Goal: Use online tool/utility: Use online tool/utility

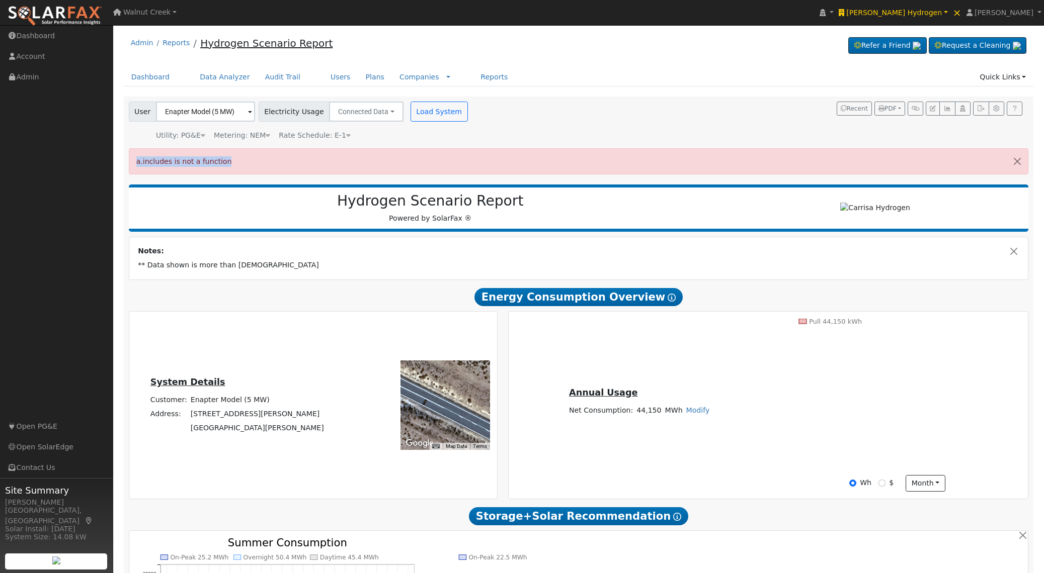
click at [278, 46] on link "Hydrogen Scenario Report" at bounding box center [266, 43] width 132 height 12
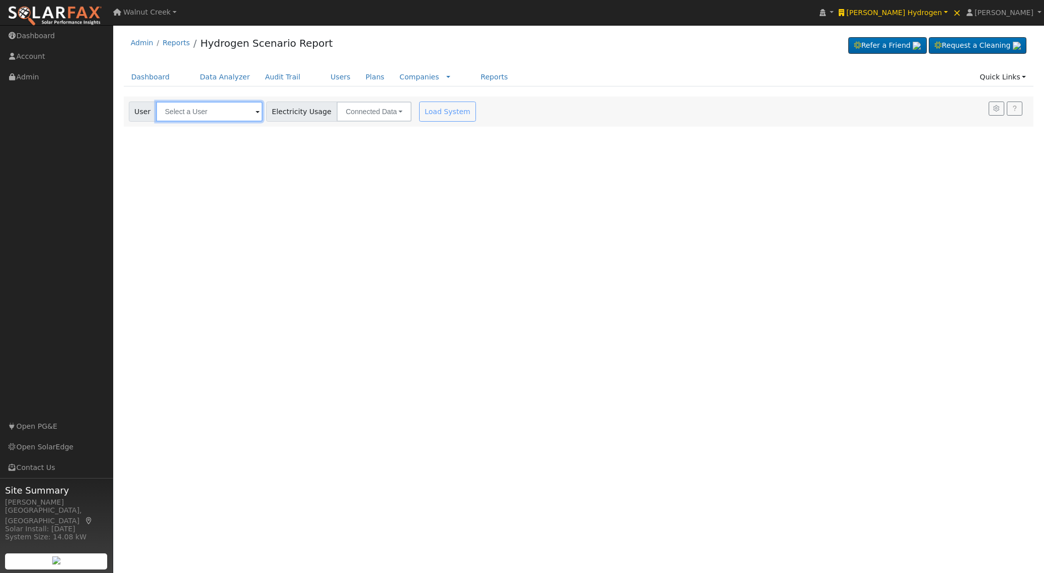
click at [228, 115] on input "text" at bounding box center [209, 112] width 107 height 20
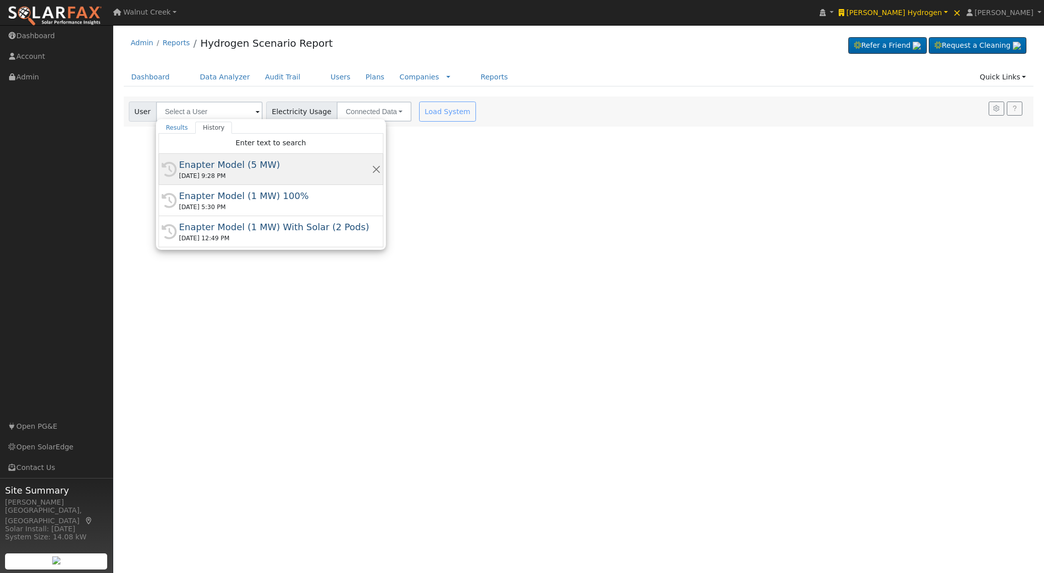
click at [242, 164] on div "Enapter Model (5 MW)" at bounding box center [275, 165] width 193 height 14
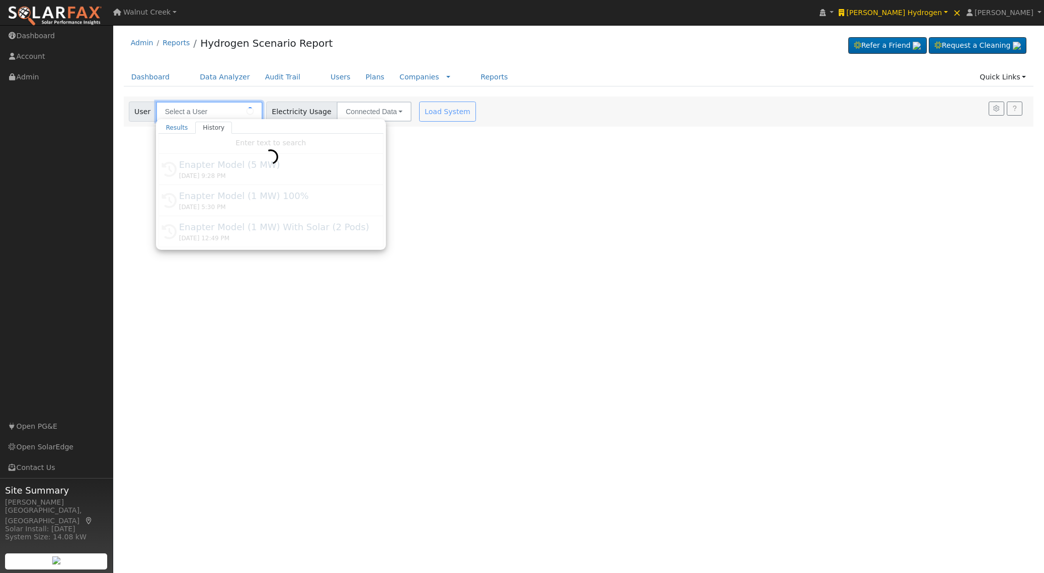
type input "Enapter Model (5 MW)"
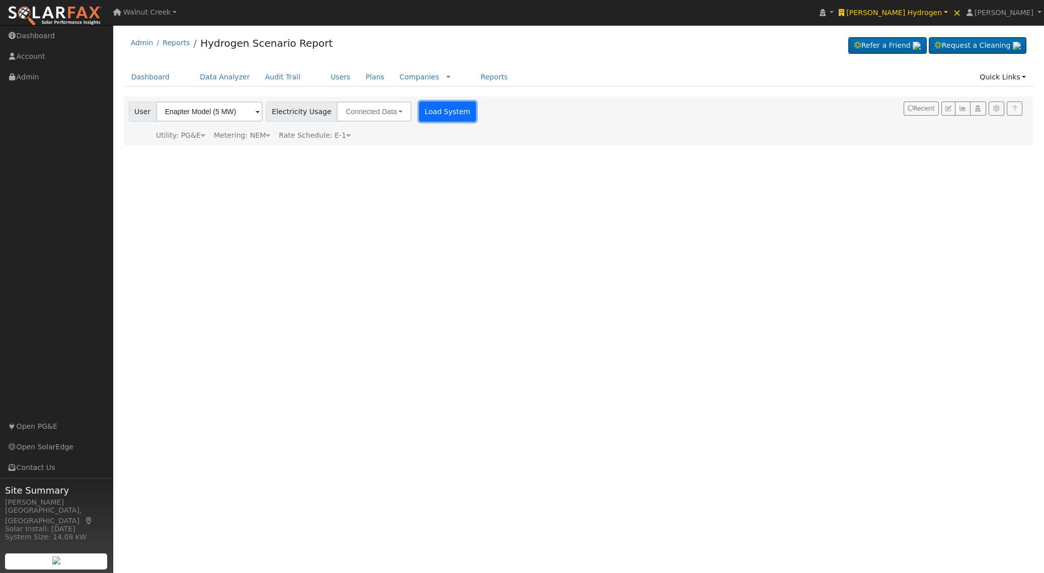
click at [423, 115] on button "Load System" at bounding box center [447, 112] width 57 height 20
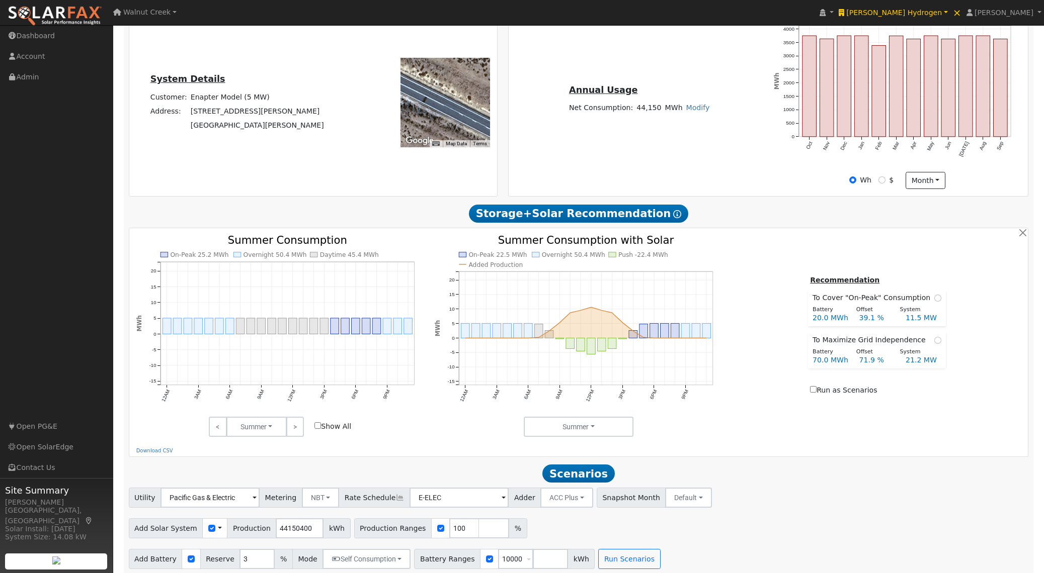
scroll to position [280, 0]
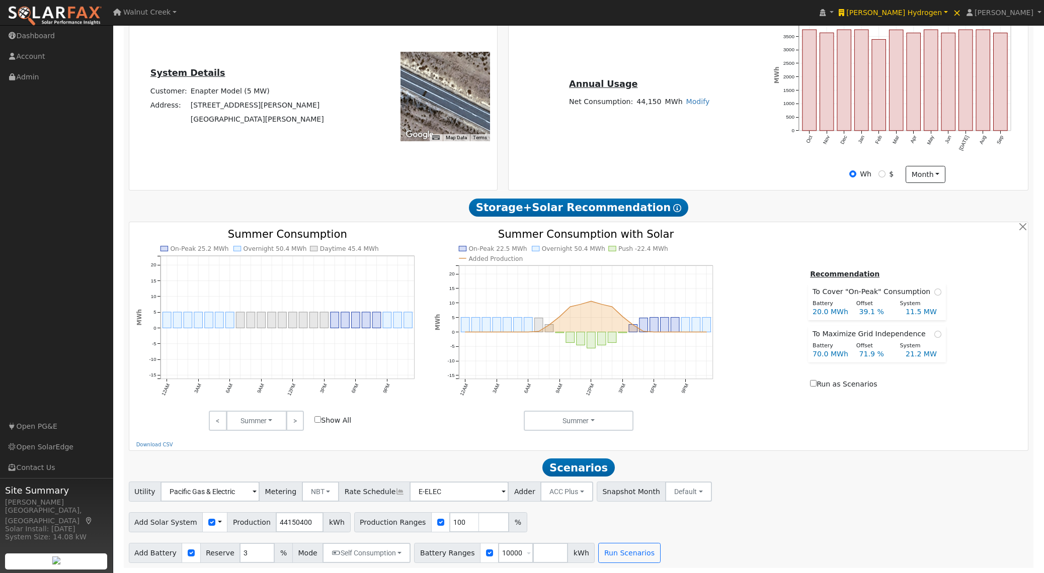
click at [218, 521] on span at bounding box center [220, 523] width 4 height 11
click at [234, 537] on link "Use CSV Data" at bounding box center [249, 540] width 70 height 14
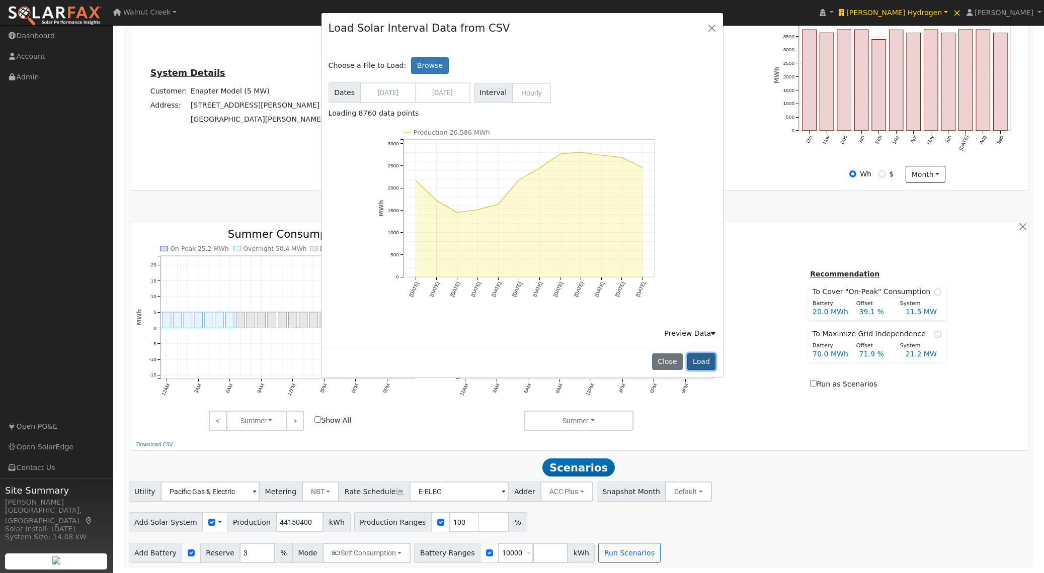
click at [704, 358] on button "Load" at bounding box center [701, 362] width 29 height 17
type input "26586466"
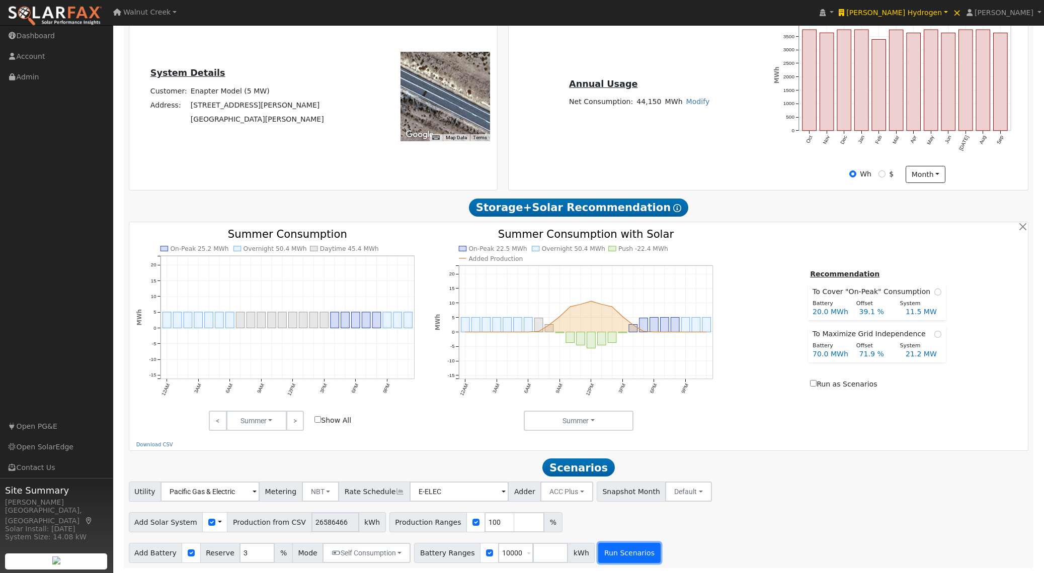
click at [613, 555] on button "Run Scenarios" at bounding box center [629, 553] width 62 height 20
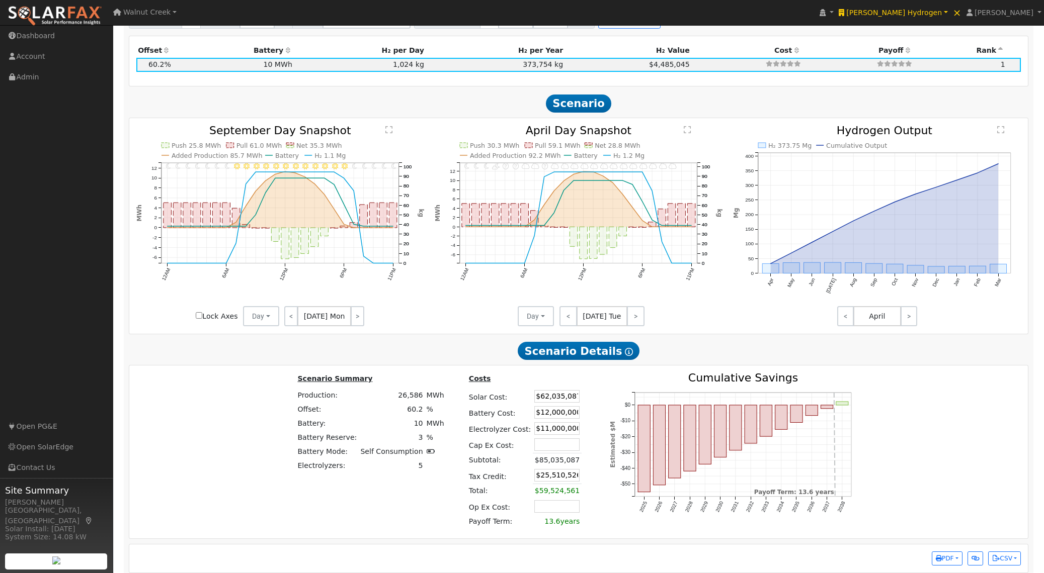
scroll to position [824, 0]
